Goal: Task Accomplishment & Management: Manage account settings

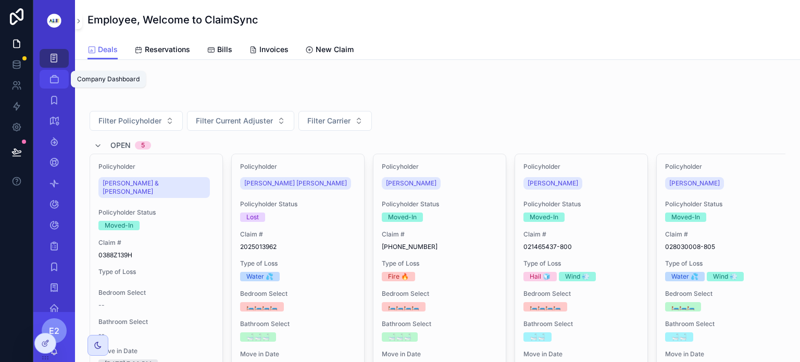
click at [53, 79] on icon "scrollable content" at bounding box center [54, 79] width 10 height 10
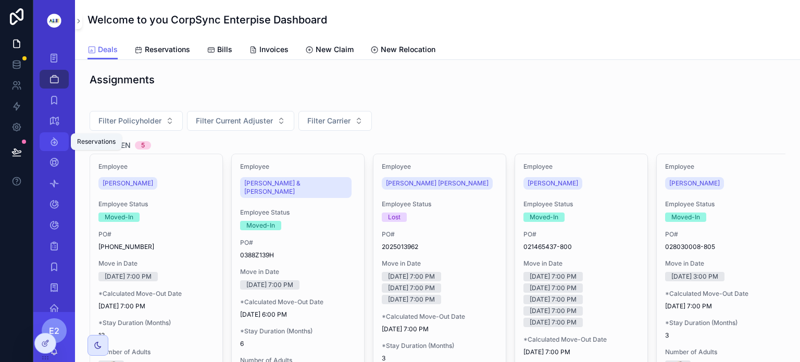
click at [50, 144] on icon "scrollable content" at bounding box center [54, 142] width 10 height 10
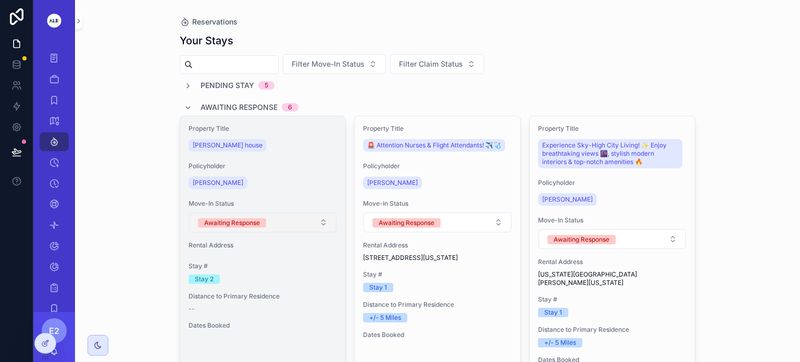
click at [320, 221] on button "Awaiting Response" at bounding box center [263, 223] width 148 height 20
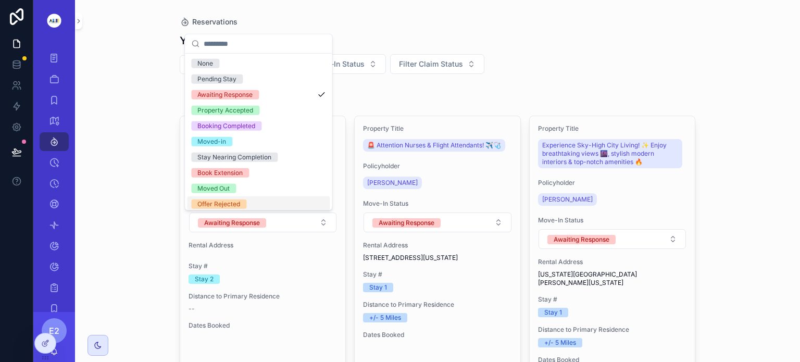
click at [301, 200] on div "Offer Rejected" at bounding box center [258, 204] width 143 height 16
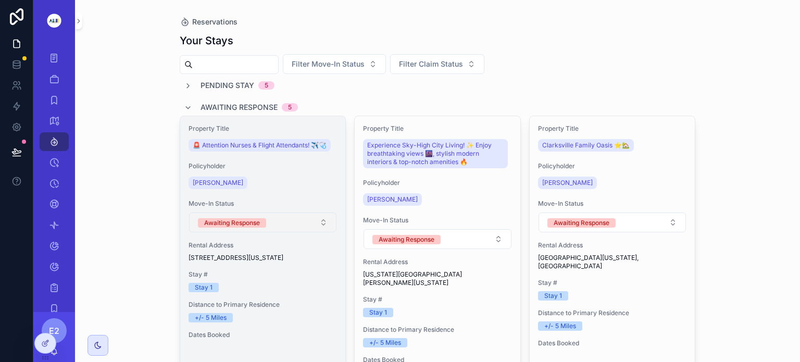
click at [319, 229] on button "Awaiting Response" at bounding box center [263, 223] width 148 height 20
click at [322, 232] on button "Awaiting Response" at bounding box center [263, 223] width 148 height 20
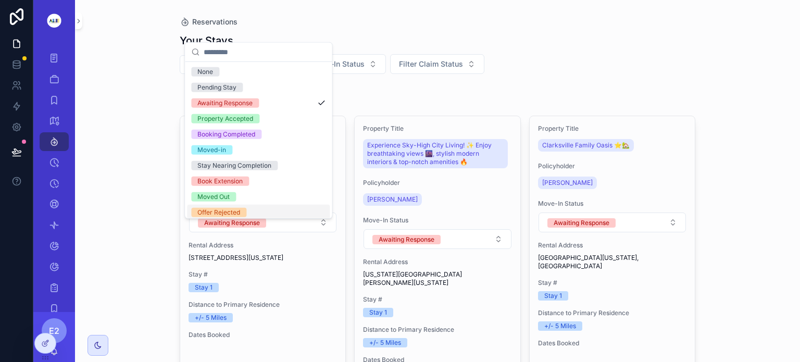
click at [305, 216] on div "Offer Rejected" at bounding box center [258, 213] width 143 height 16
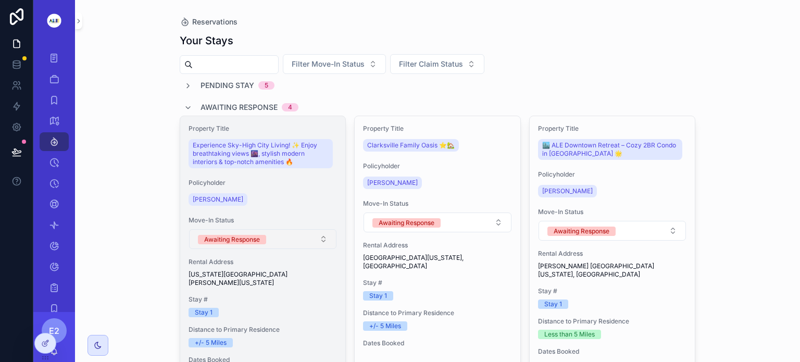
click at [320, 237] on button "Awaiting Response" at bounding box center [263, 239] width 148 height 20
click at [318, 239] on button "Awaiting Response" at bounding box center [263, 239] width 148 height 20
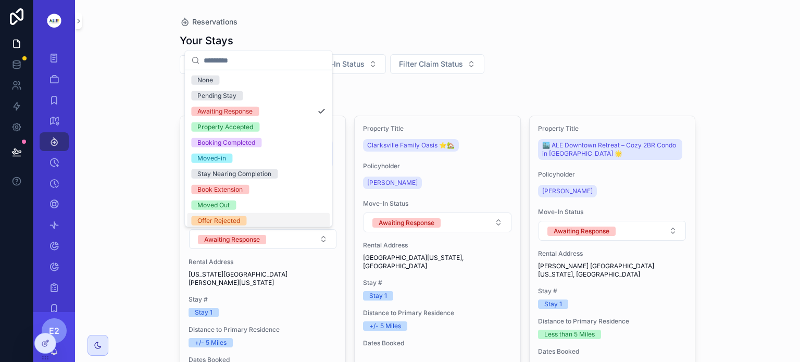
click at [311, 220] on div "Offer Rejected" at bounding box center [258, 221] width 143 height 16
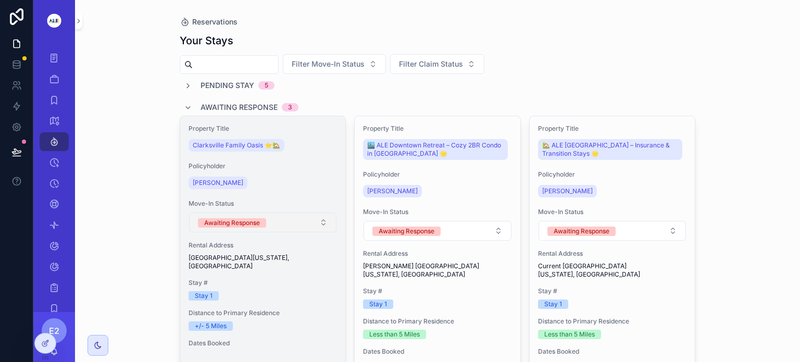
click at [319, 225] on button "Awaiting Response" at bounding box center [263, 223] width 148 height 20
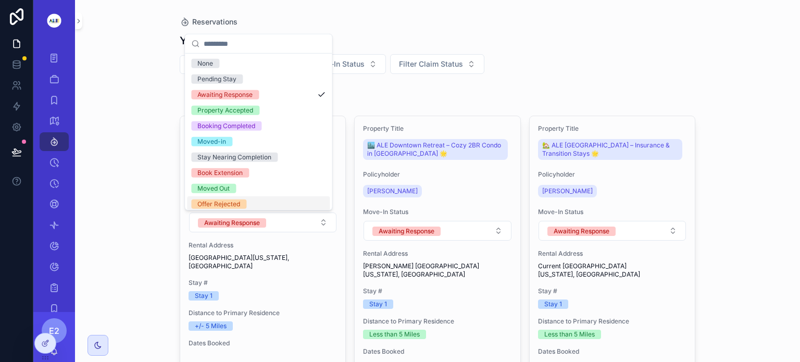
click at [297, 203] on div "Offer Rejected" at bounding box center [258, 204] width 143 height 16
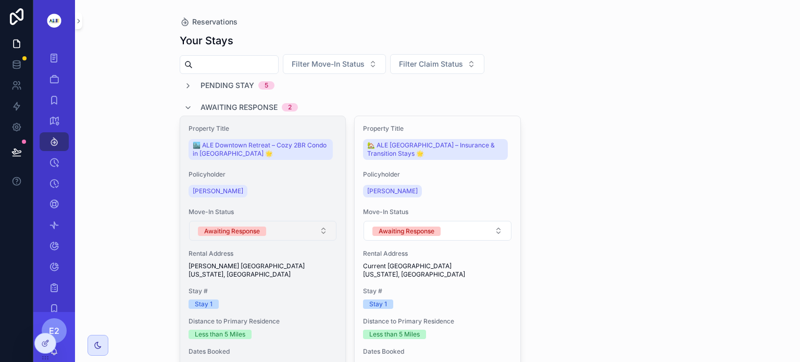
click at [324, 228] on button "Awaiting Response" at bounding box center [263, 231] width 148 height 20
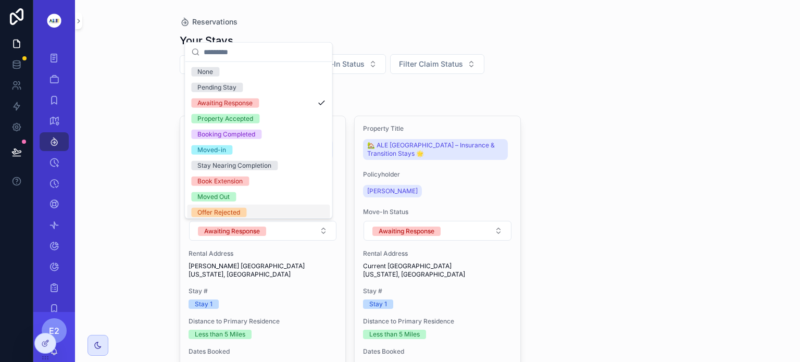
click at [307, 210] on div "Offer Rejected" at bounding box center [258, 213] width 143 height 16
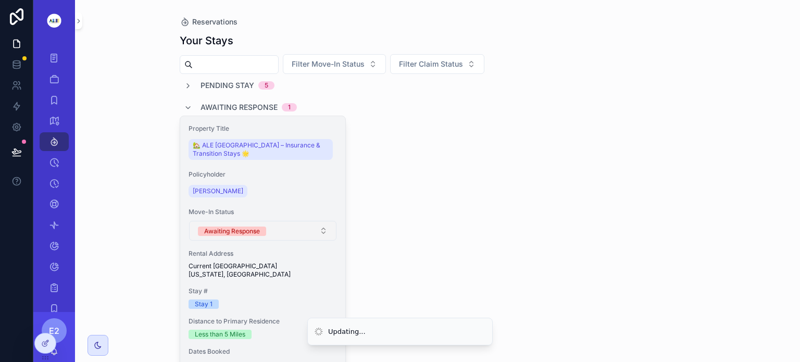
click at [317, 230] on button "Awaiting Response" at bounding box center [263, 231] width 148 height 20
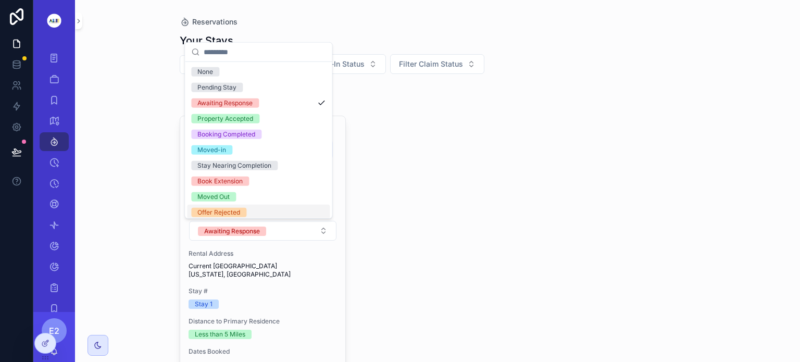
click at [295, 214] on div "Offer Rejected" at bounding box center [258, 213] width 143 height 16
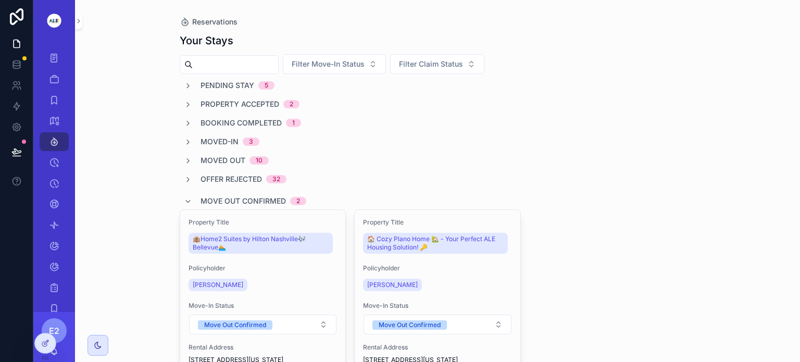
click at [220, 83] on span "Pending Stay" at bounding box center [228, 85] width 54 height 10
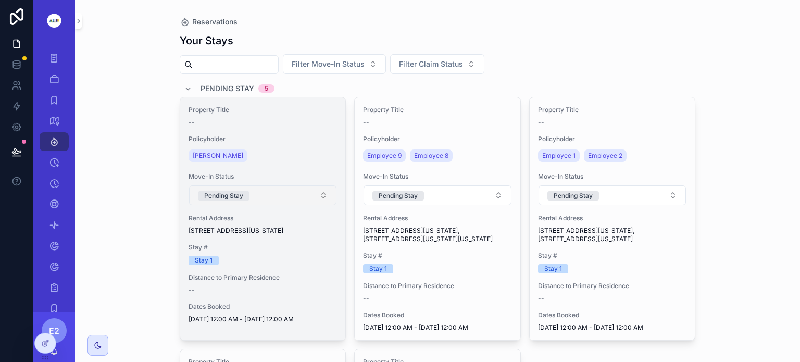
click at [316, 193] on button "Pending Stay" at bounding box center [263, 195] width 148 height 20
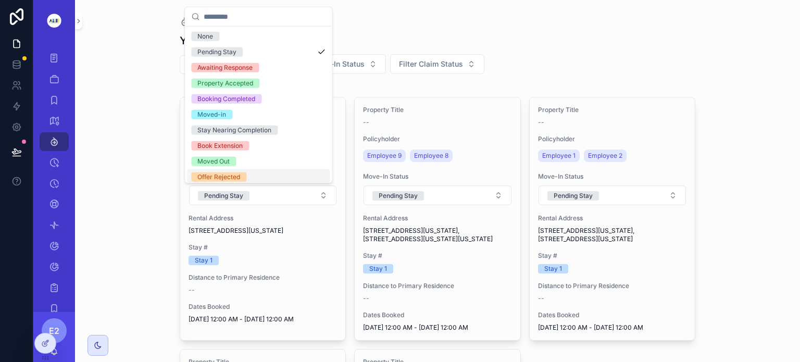
click at [300, 177] on div "Offer Rejected" at bounding box center [258, 177] width 143 height 16
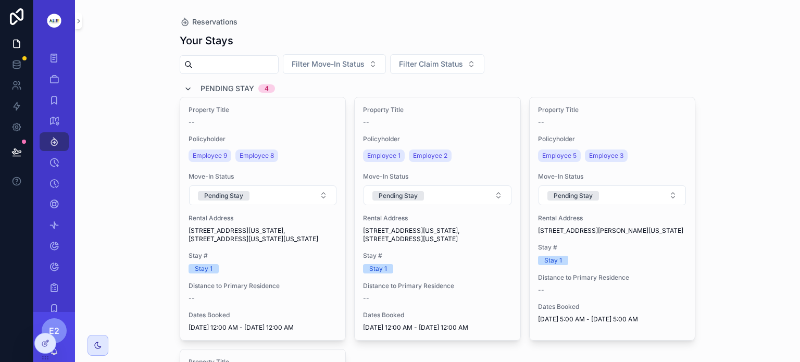
click at [184, 87] on icon "scrollable content" at bounding box center [188, 89] width 8 height 8
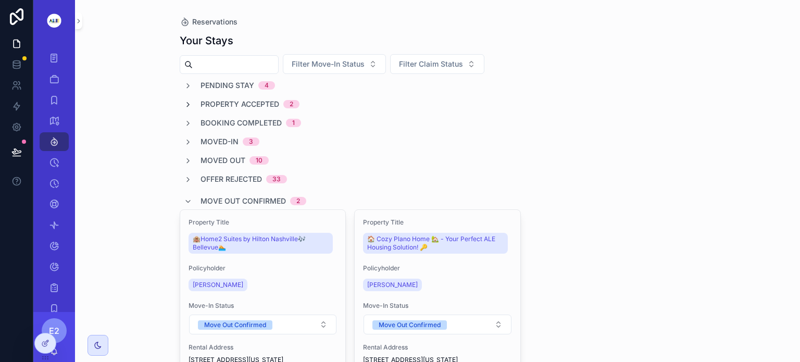
click at [184, 102] on icon "scrollable content" at bounding box center [188, 105] width 8 height 8
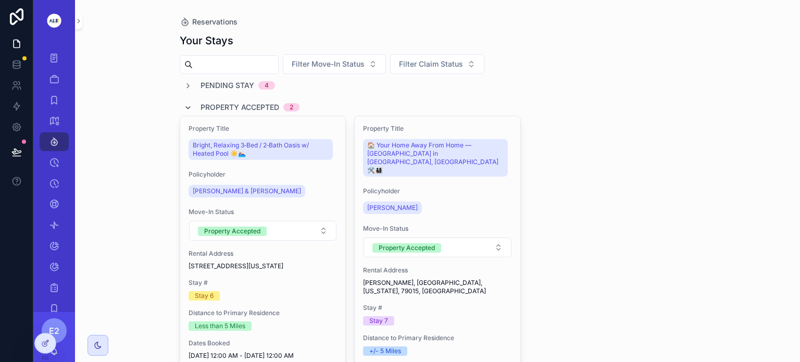
click at [184, 102] on div "Property Accepted 2" at bounding box center [242, 107] width 116 height 17
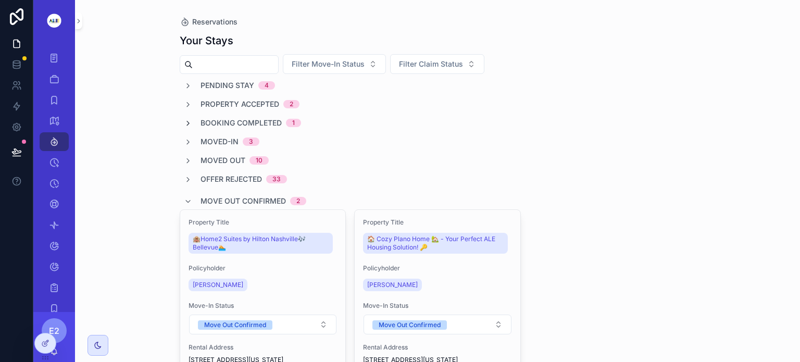
click at [184, 120] on icon "scrollable content" at bounding box center [188, 123] width 8 height 8
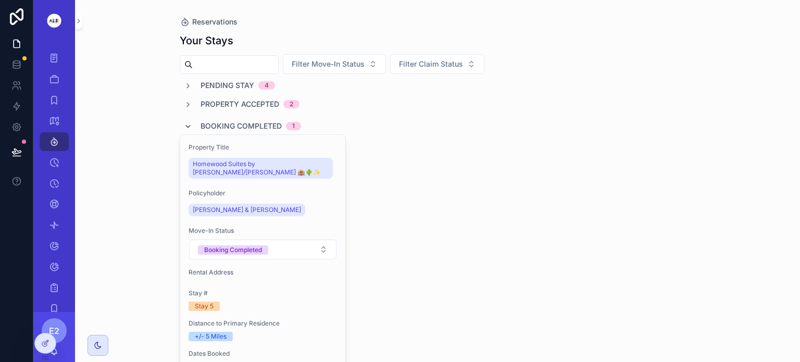
click at [184, 122] on span "scrollable content" at bounding box center [188, 126] width 8 height 8
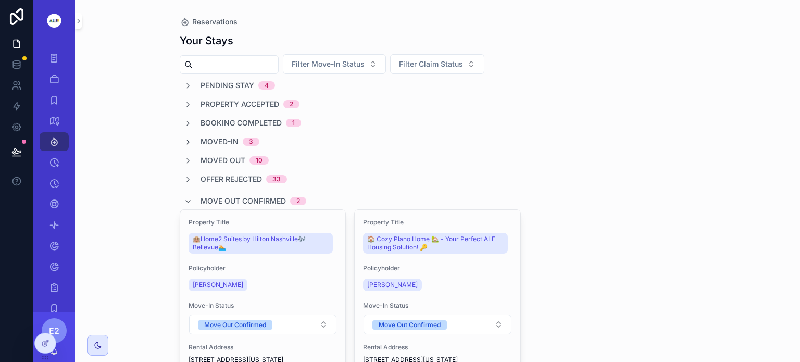
click at [185, 141] on icon "scrollable content" at bounding box center [188, 142] width 8 height 8
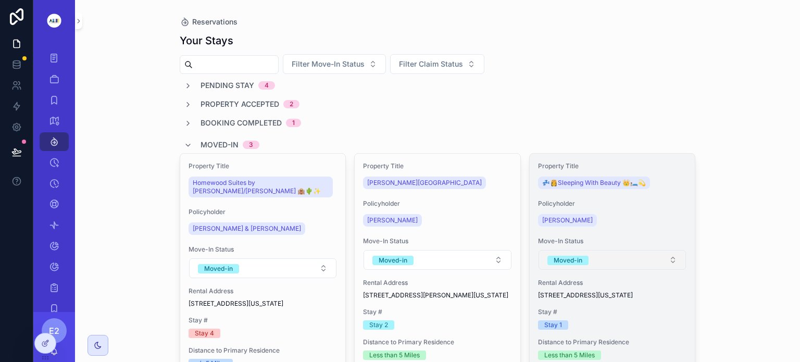
click at [667, 258] on button "Moved-in" at bounding box center [613, 260] width 148 height 20
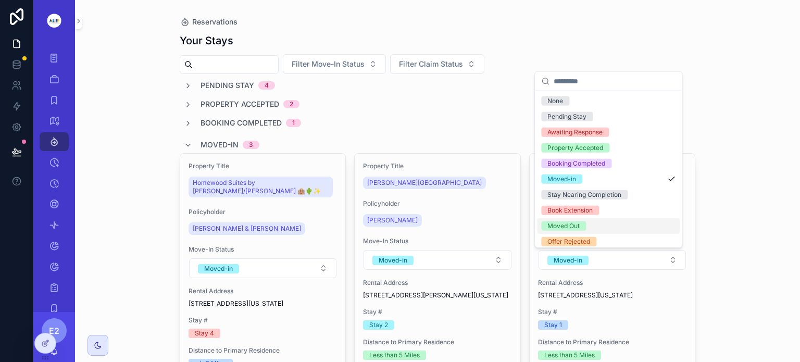
click at [600, 231] on div "Moved Out" at bounding box center [608, 226] width 143 height 16
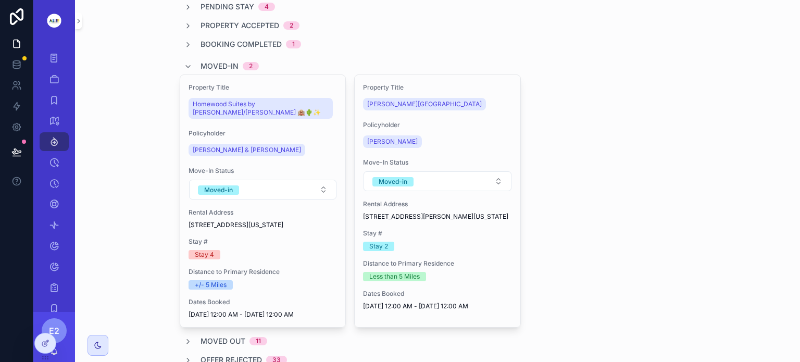
scroll to position [77, 0]
click at [184, 68] on icon "scrollable content" at bounding box center [188, 68] width 8 height 8
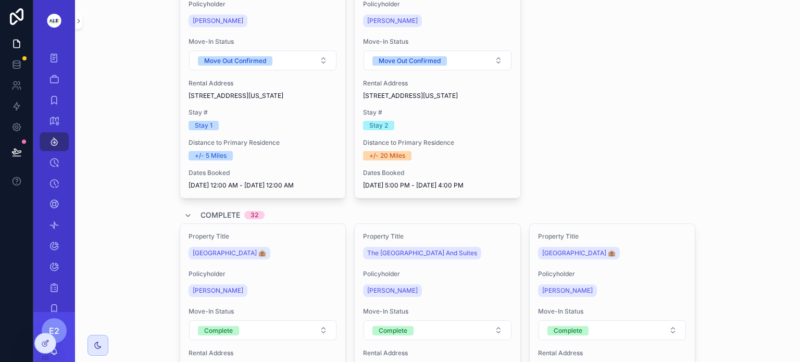
scroll to position [263, 0]
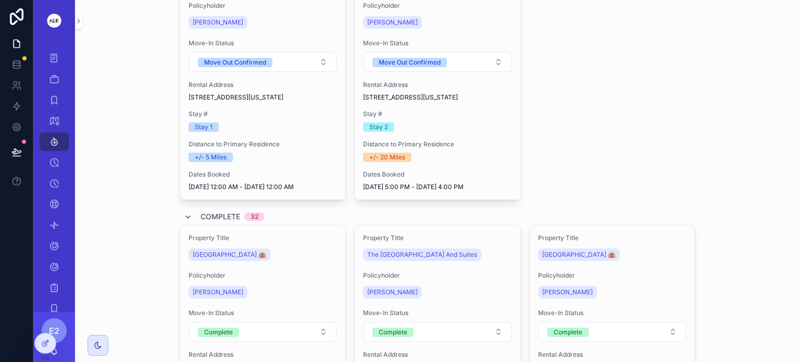
click at [184, 221] on icon "scrollable content" at bounding box center [188, 217] width 8 height 8
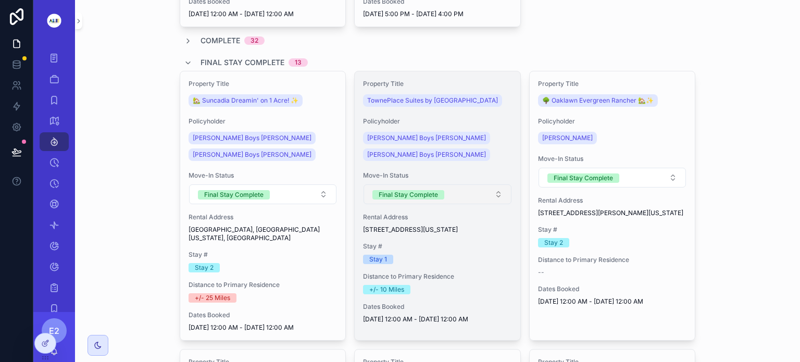
scroll to position [443, 0]
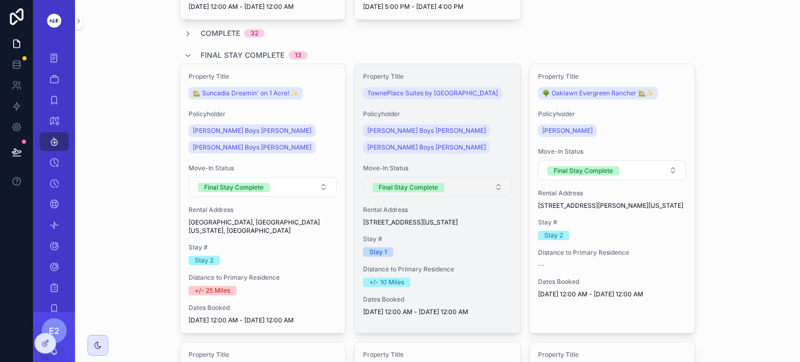
click at [495, 179] on button "Final Stay Complete" at bounding box center [438, 187] width 148 height 20
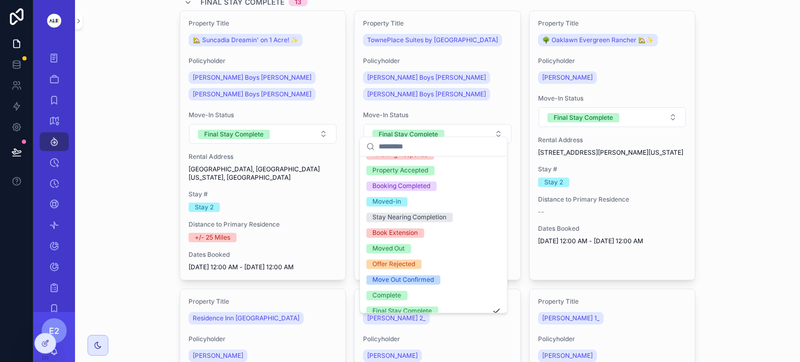
scroll to position [51, 0]
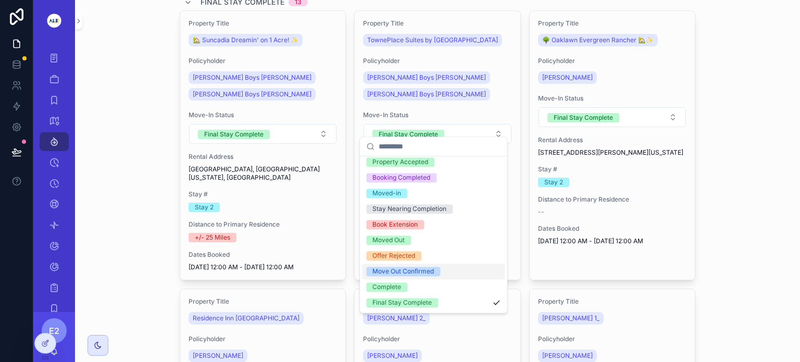
click at [729, 130] on div "Reservations Your Stays Filter Move-In Status Filter Claim Status Pending Stay …" at bounding box center [437, 181] width 725 height 362
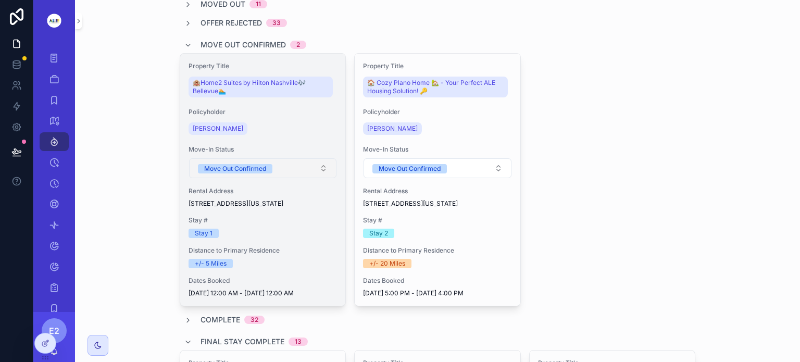
scroll to position [148, 0]
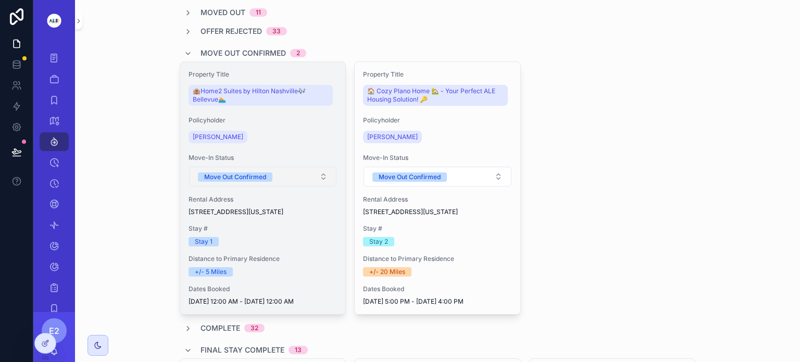
click at [319, 176] on button "Move Out Confirmed" at bounding box center [263, 177] width 148 height 20
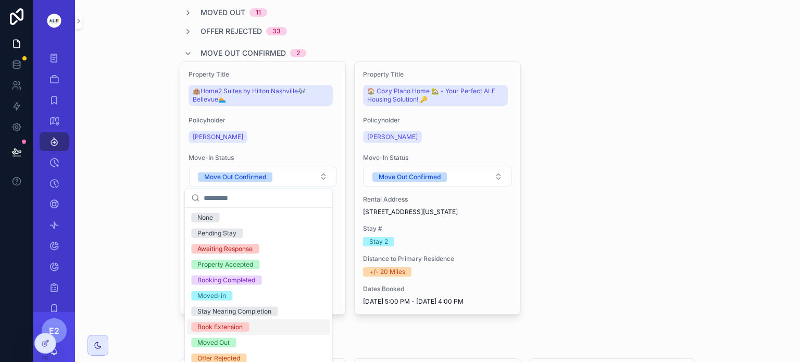
scroll to position [51, 0]
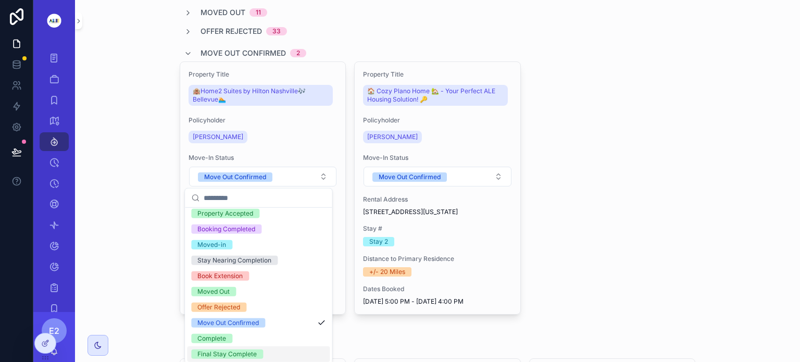
click at [247, 352] on div "Final Stay Complete" at bounding box center [226, 354] width 59 height 9
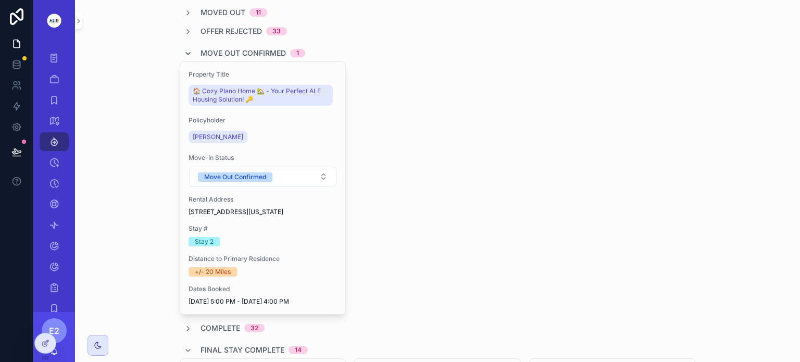
click at [184, 52] on icon "scrollable content" at bounding box center [188, 53] width 8 height 8
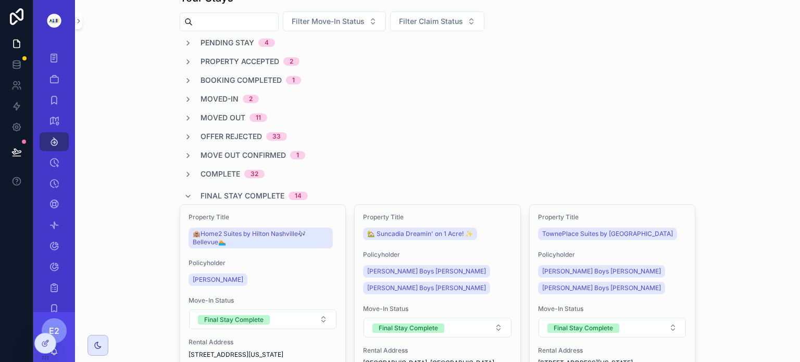
scroll to position [0, 0]
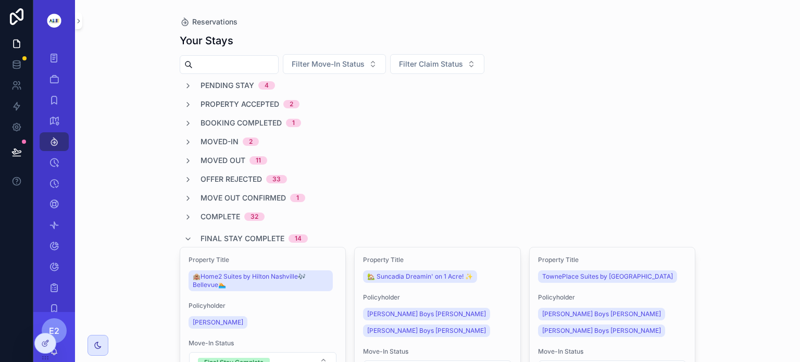
click at [215, 73] on div "scrollable content" at bounding box center [229, 64] width 99 height 19
click at [53, 117] on icon "scrollable content" at bounding box center [54, 121] width 10 height 10
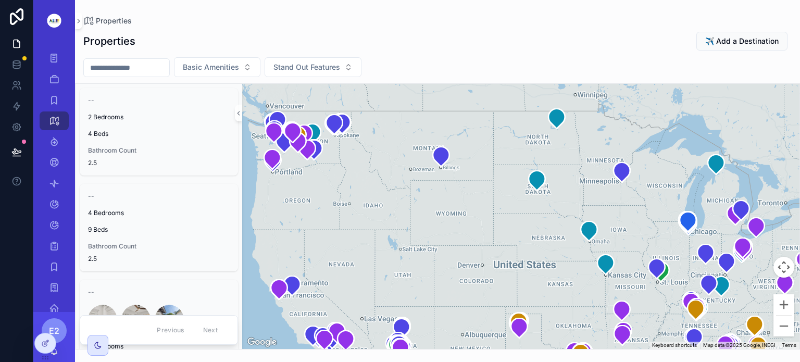
click at [554, 246] on div "scrollable content" at bounding box center [520, 216] width 557 height 265
